Goal: Task Accomplishment & Management: Use online tool/utility

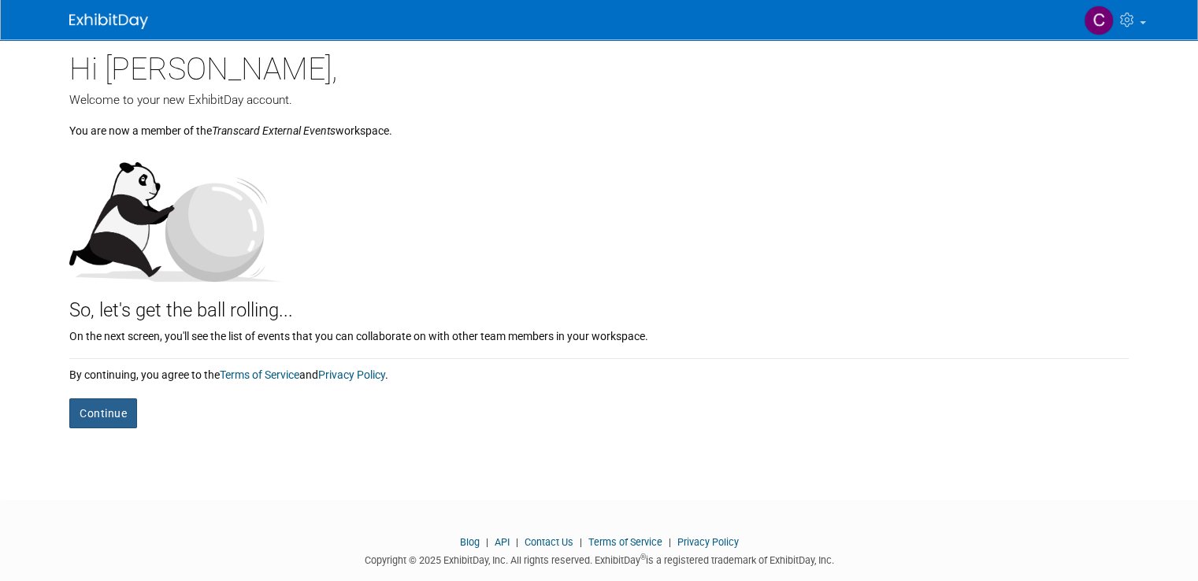
click at [104, 409] on button "Continue" at bounding box center [103, 414] width 68 height 30
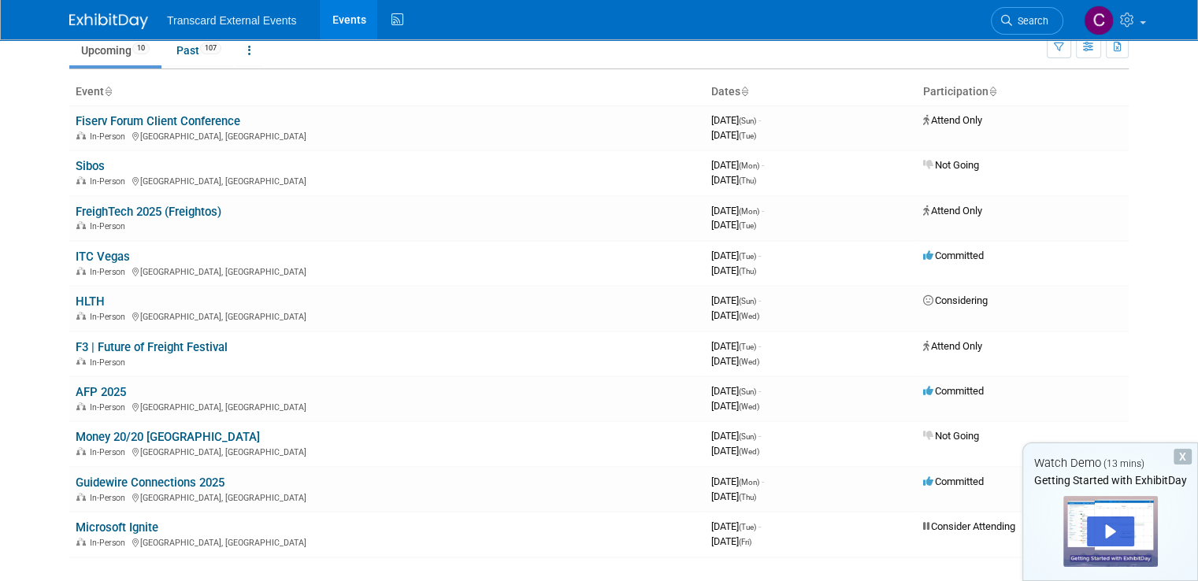
scroll to position [58, 0]
click at [1105, 514] on div at bounding box center [1110, 531] width 95 height 71
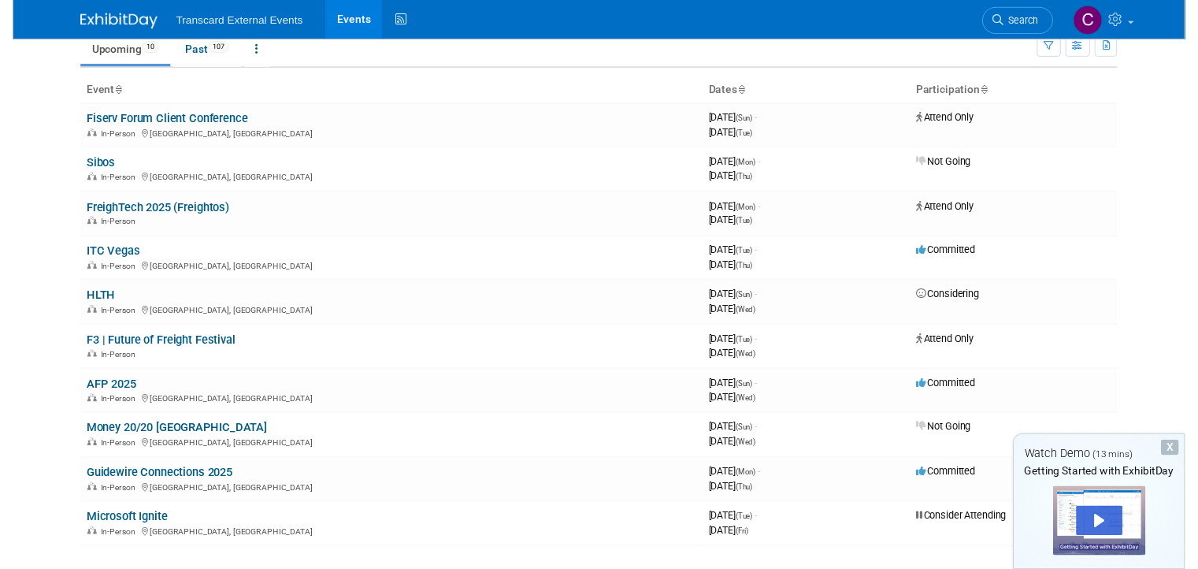
scroll to position [0, 0]
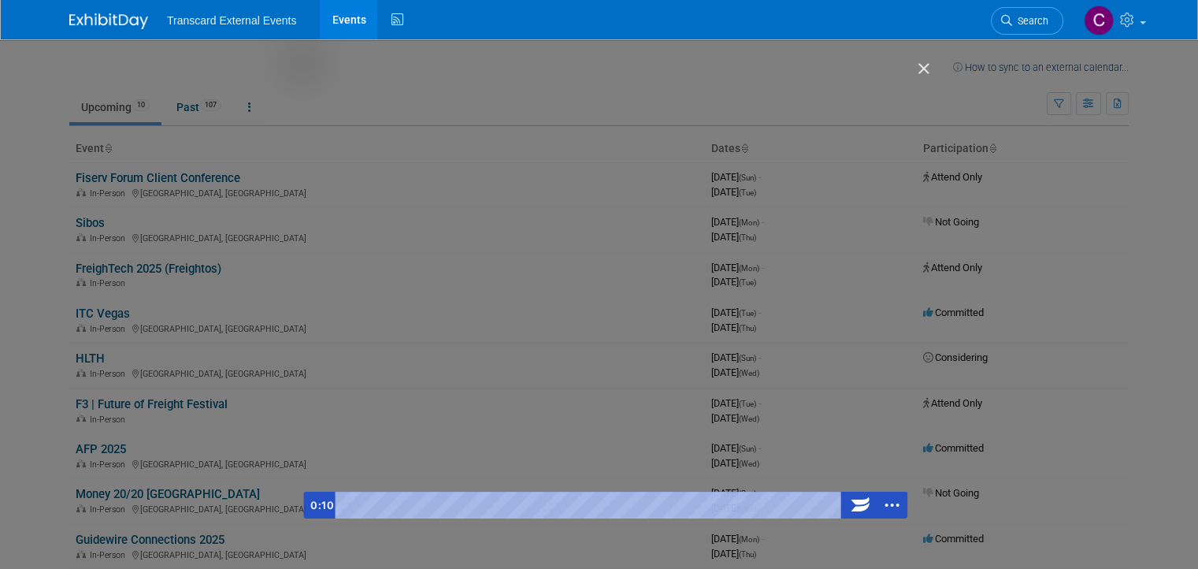
click at [592, 258] on div "Getting Started with ExhibitDay" at bounding box center [605, 290] width 604 height 455
